Goal: Information Seeking & Learning: Learn about a topic

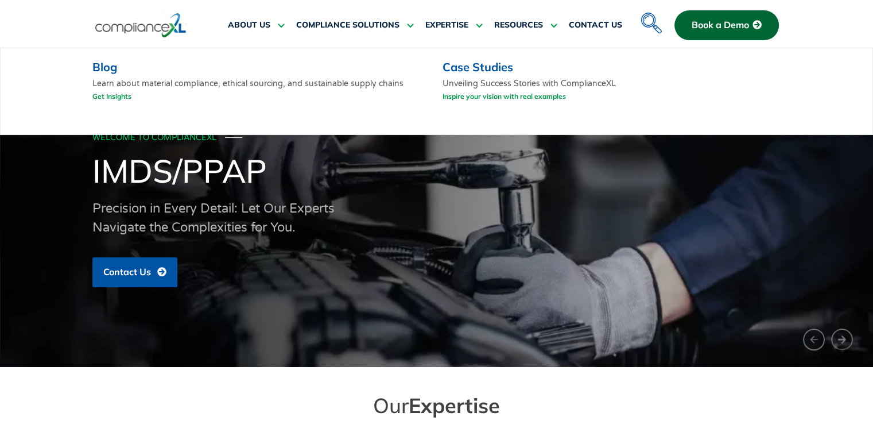
click at [113, 96] on link "Get Insights" at bounding box center [111, 96] width 39 height 14
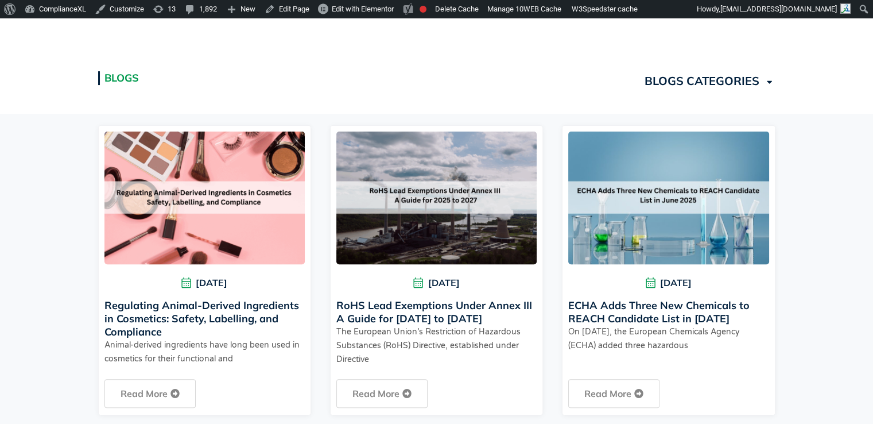
scroll to position [296, 0]
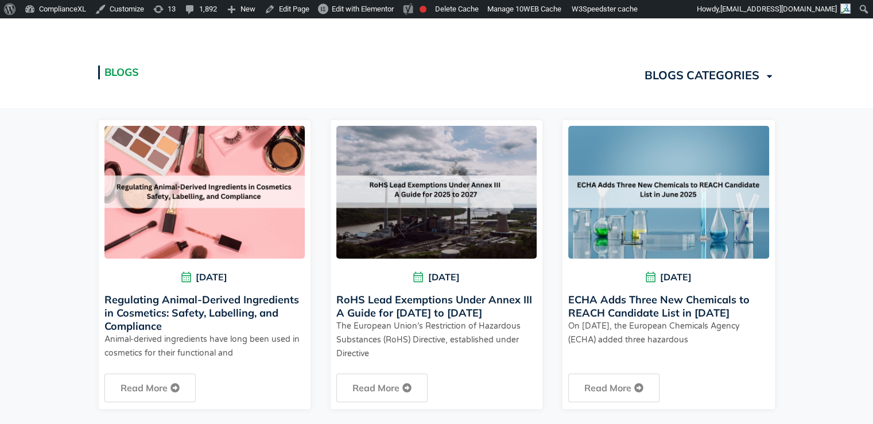
drag, startPoint x: 877, startPoint y: 78, endPoint x: 881, endPoint y: 148, distance: 70.2
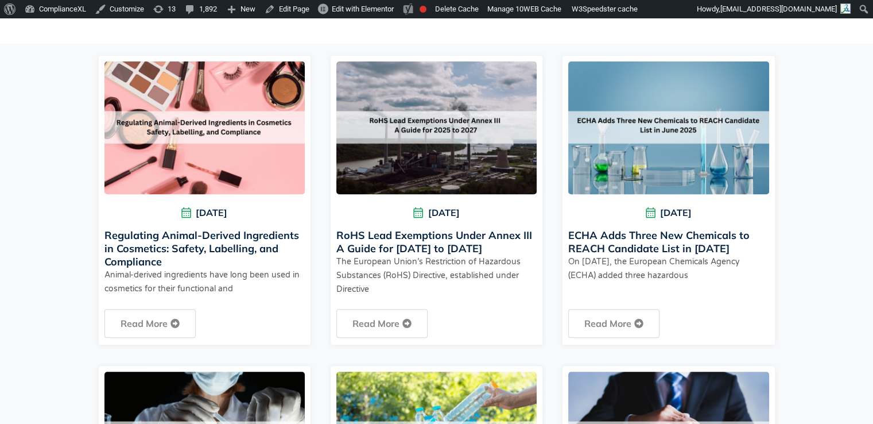
scroll to position [355, 0]
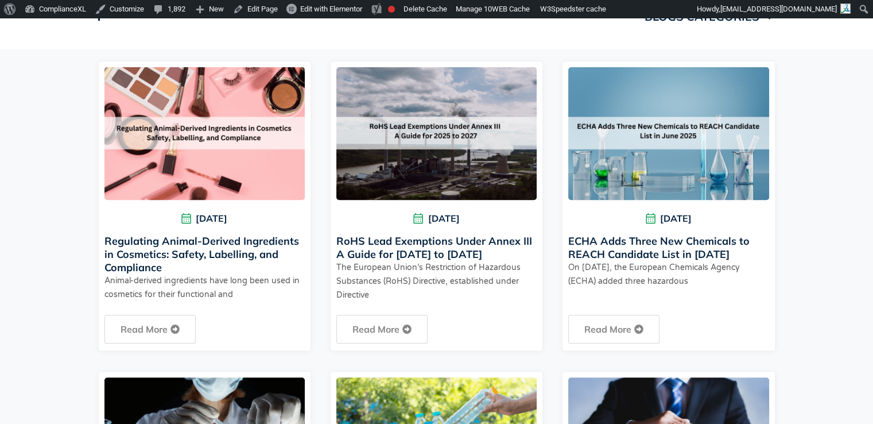
click at [154, 235] on link "Regulating Animal-Derived Ingredients in Cosmetics: Safety, Labelling, and Comp…" at bounding box center [201, 254] width 195 height 40
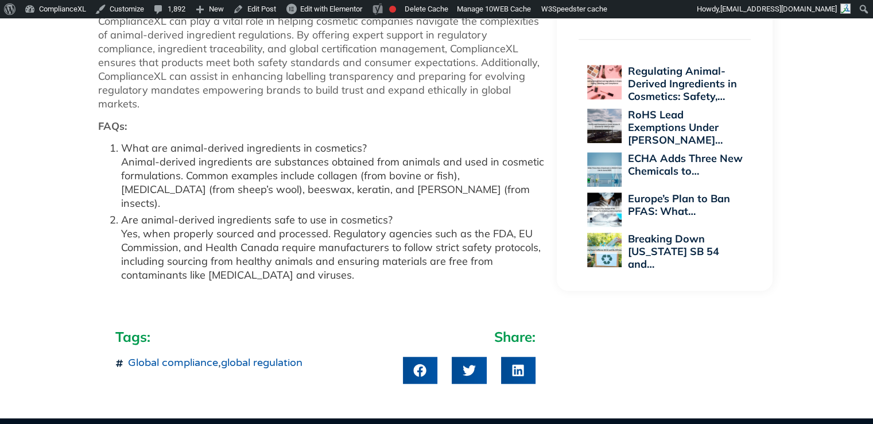
scroll to position [938, 0]
